Goal: Register for event/course

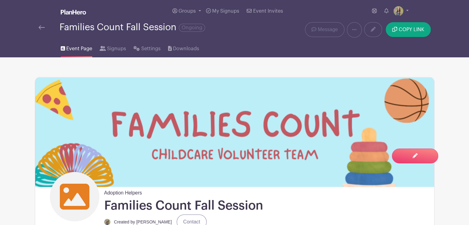
click at [40, 29] on img at bounding box center [42, 27] width 6 height 4
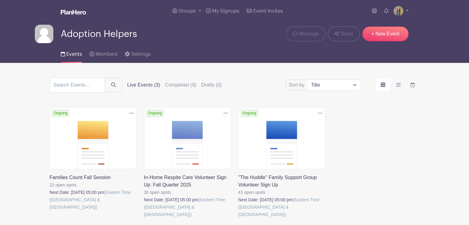
click at [144, 218] on link at bounding box center [144, 218] width 0 height 0
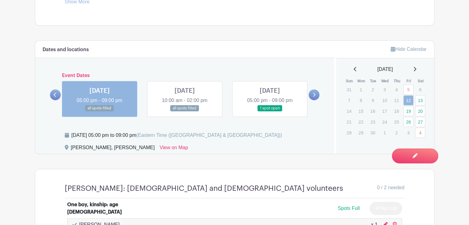
scroll to position [356, 0]
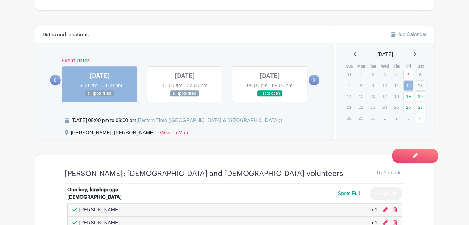
click at [312, 82] on link at bounding box center [314, 80] width 11 height 11
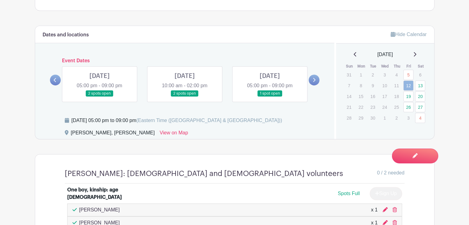
click at [185, 97] on link at bounding box center [185, 97] width 0 height 0
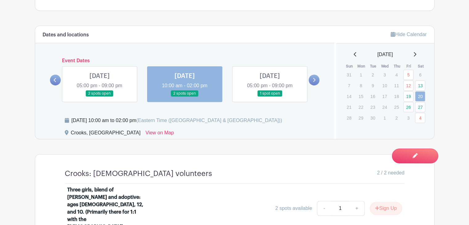
click at [270, 97] on link at bounding box center [270, 97] width 0 height 0
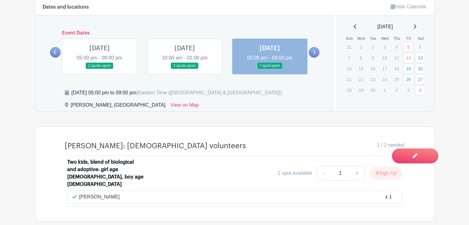
scroll to position [384, 0]
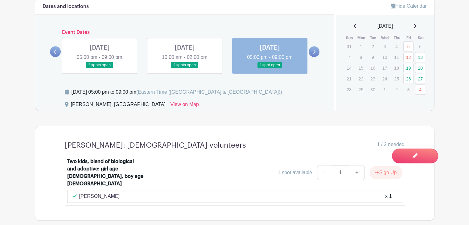
click at [416, 26] on icon at bounding box center [414, 25] width 3 height 5
